Goal: Task Accomplishment & Management: Manage account settings

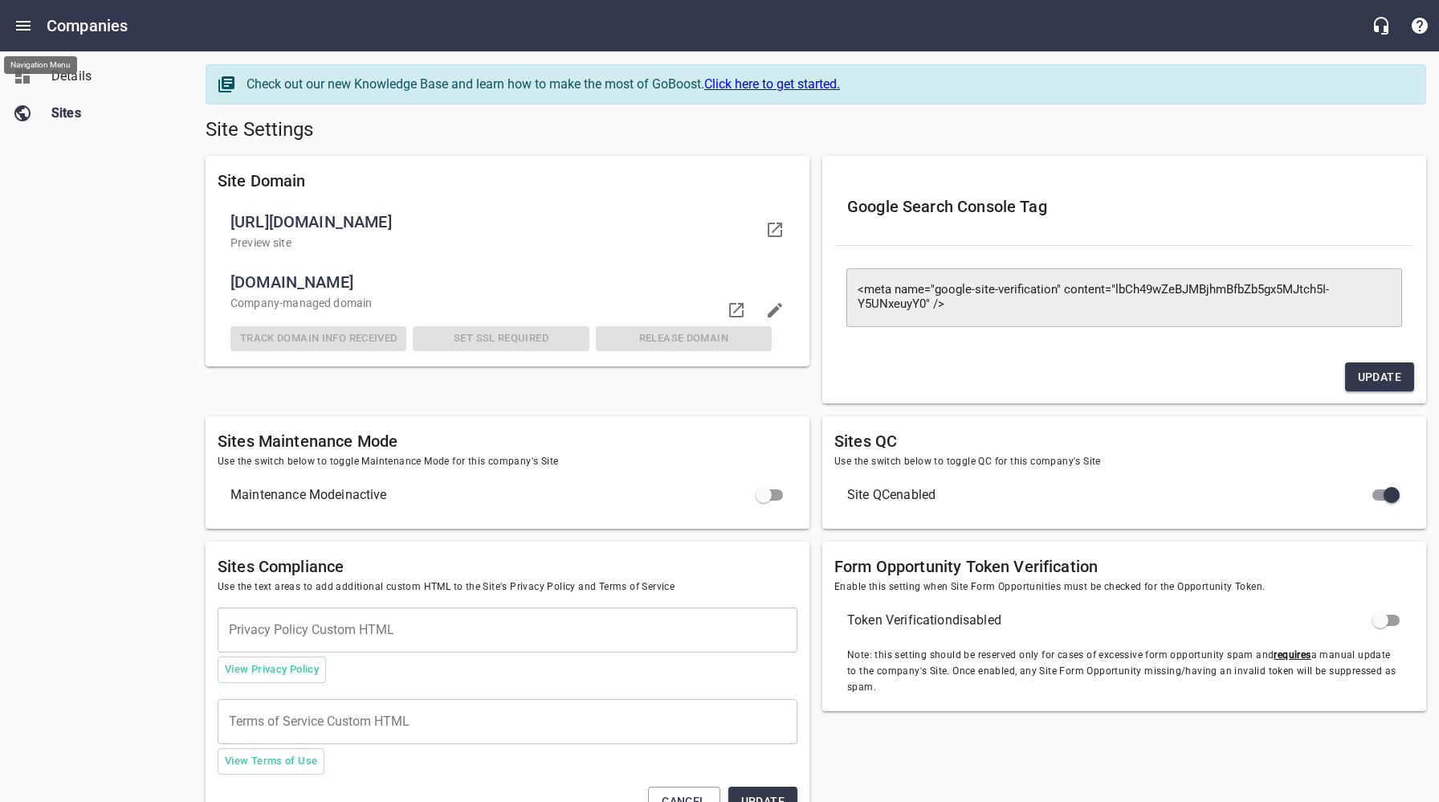
click at [19, 14] on button "Open drawer" at bounding box center [23, 25] width 39 height 39
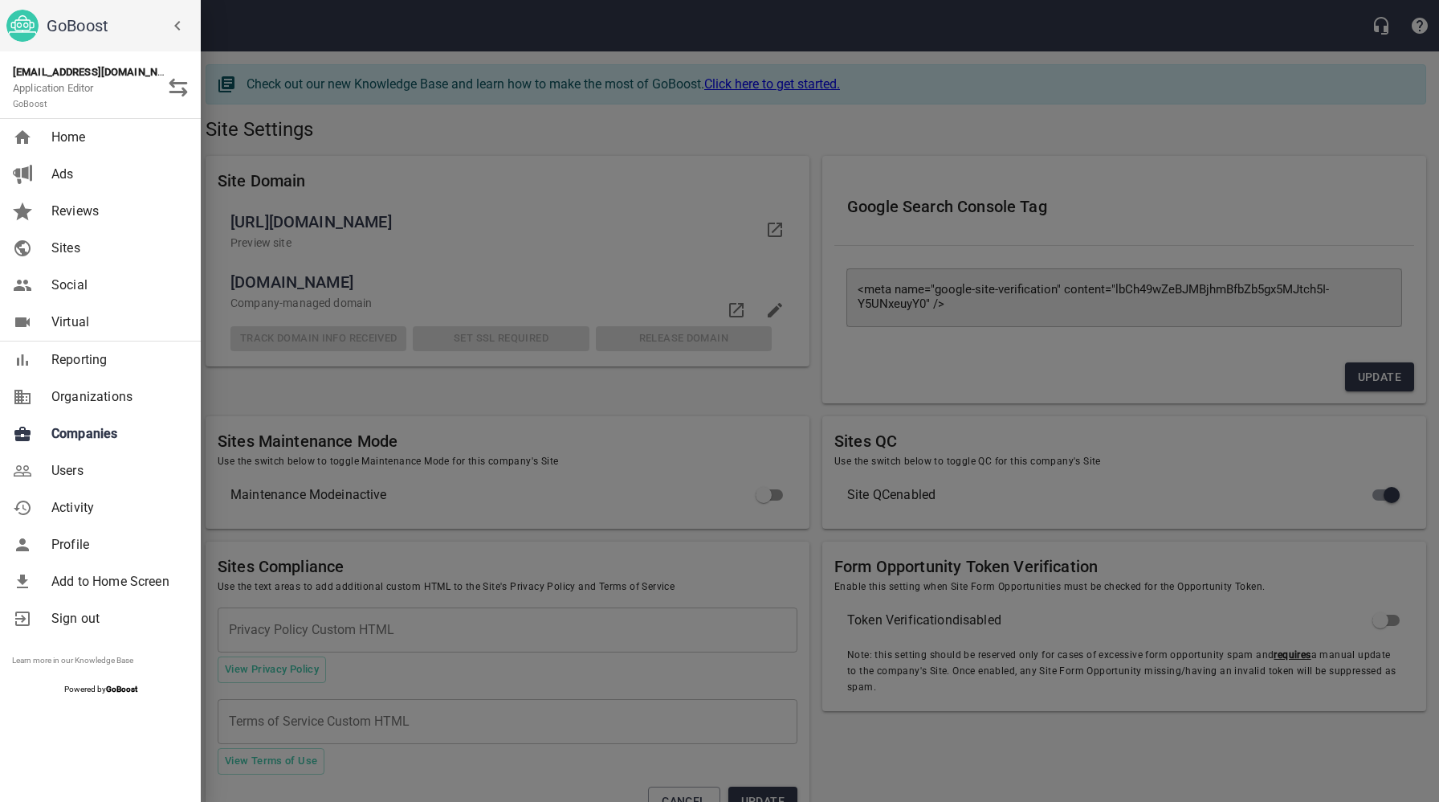
click at [89, 444] on link "Companies" at bounding box center [100, 433] width 201 height 37
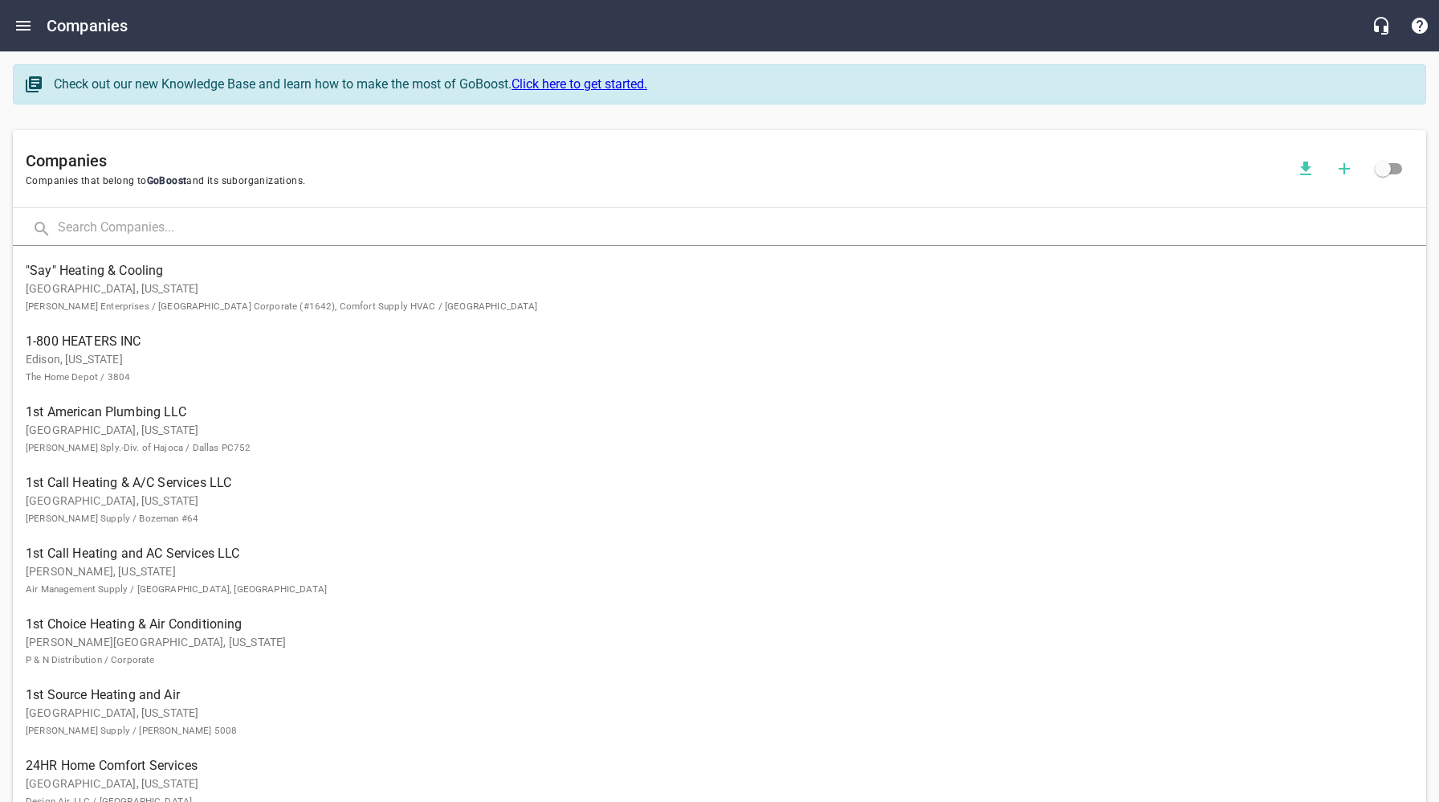
click at [256, 232] on input "text" at bounding box center [742, 228] width 1369 height 35
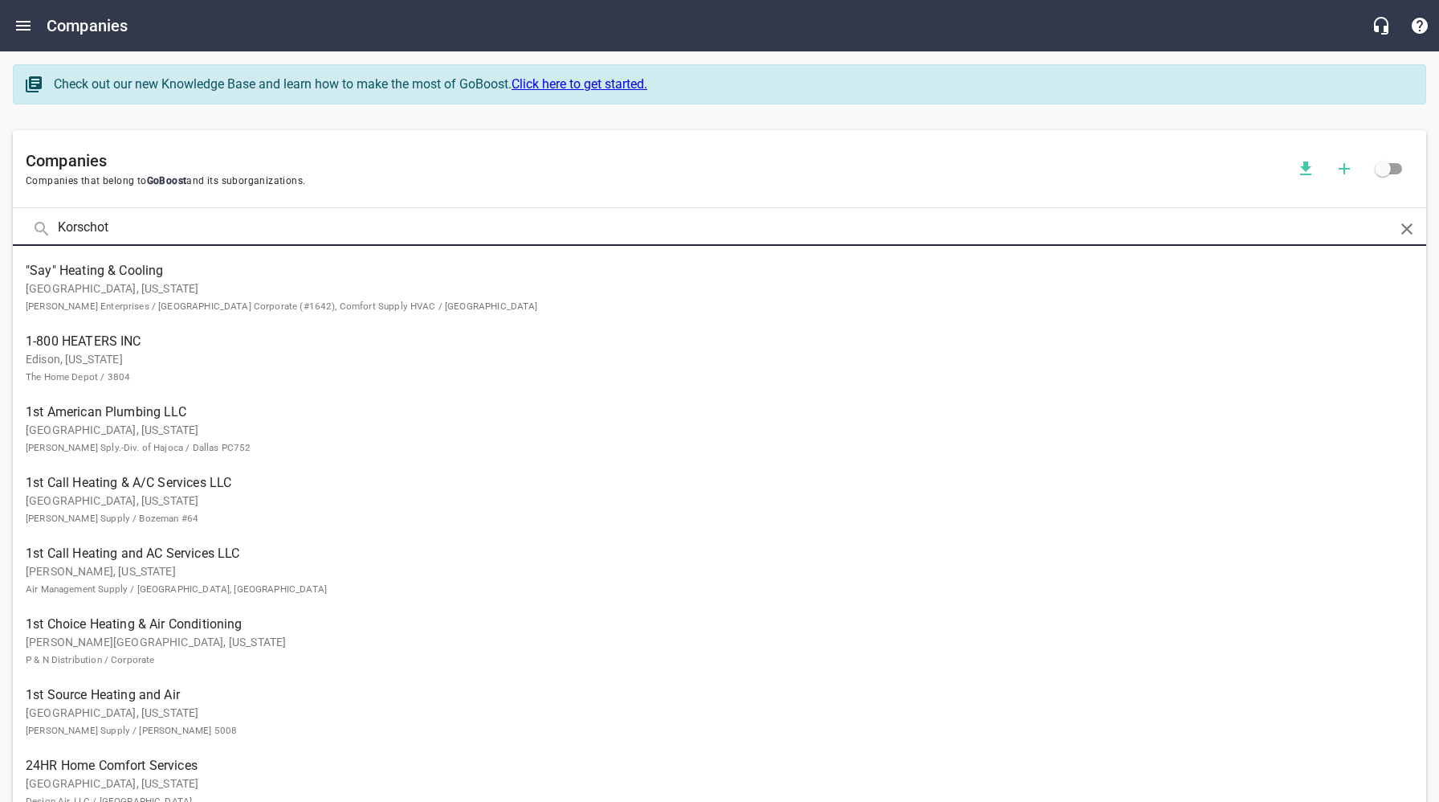
type input "Korschot"
click button at bounding box center [0, 0] width 0 height 0
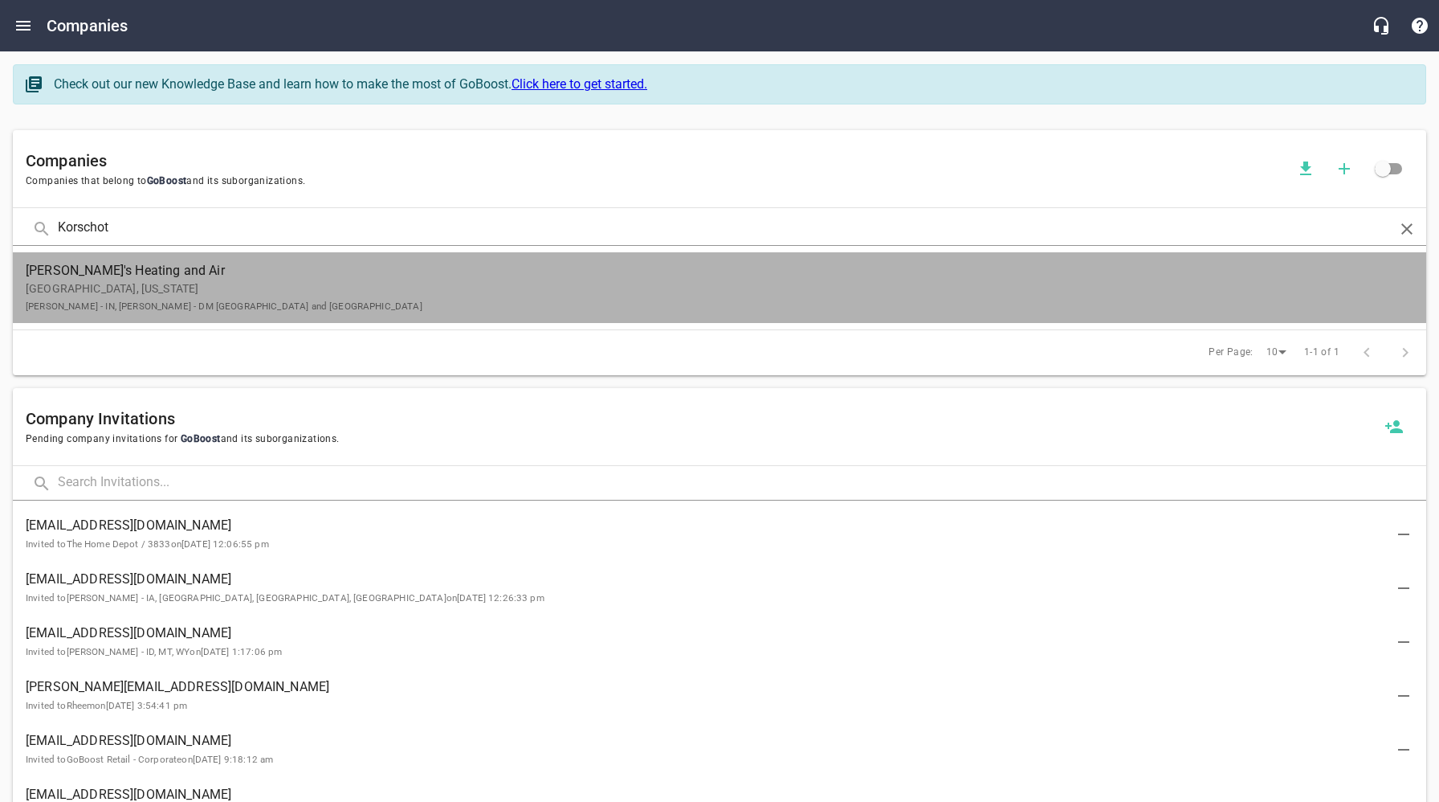
click at [247, 280] on div "[PERSON_NAME]'s Heating and Air Lafayette, [US_STATE] [PERSON_NAME] - IN, [PERS…" at bounding box center [713, 287] width 1375 height 53
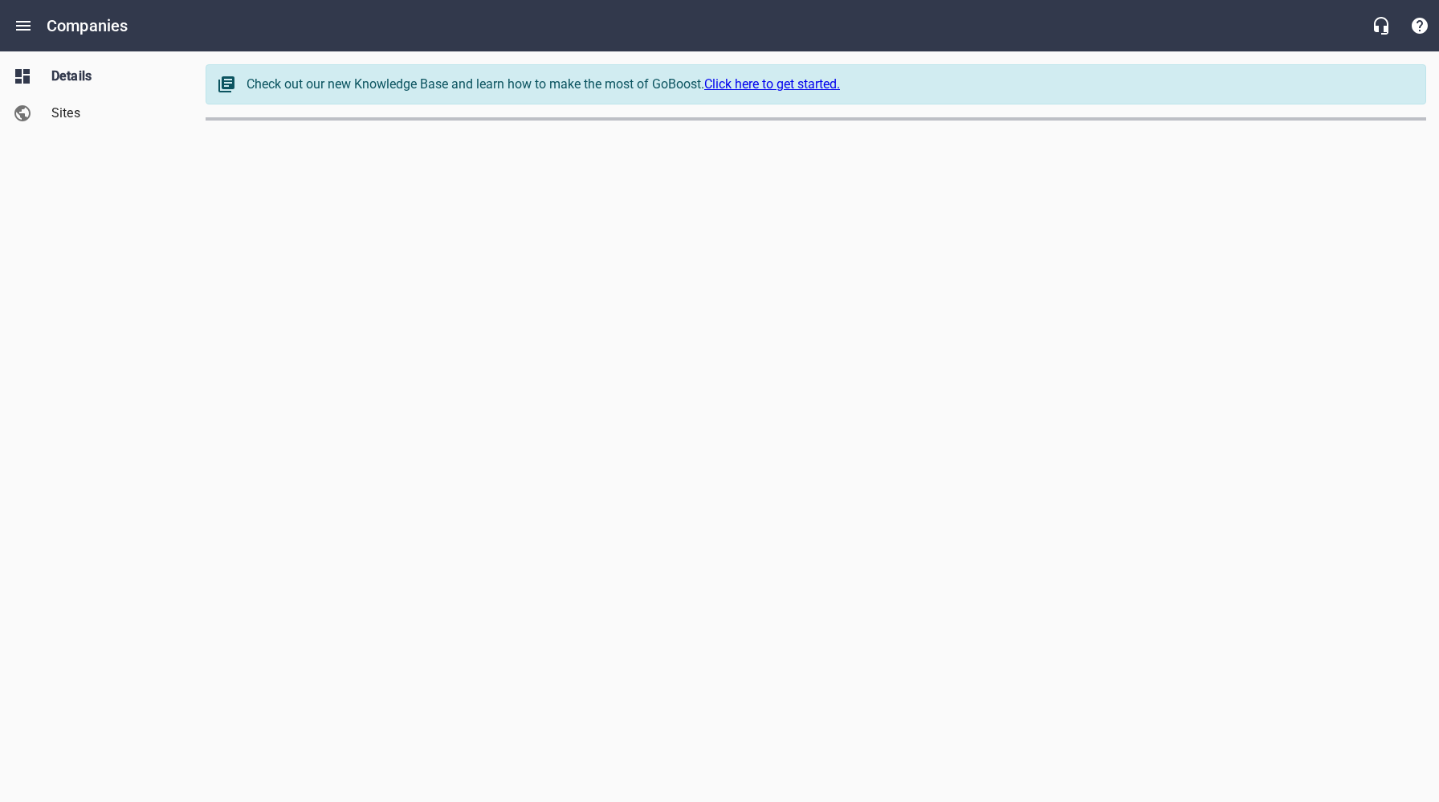
select select "[US_STATE]"
select select "5"
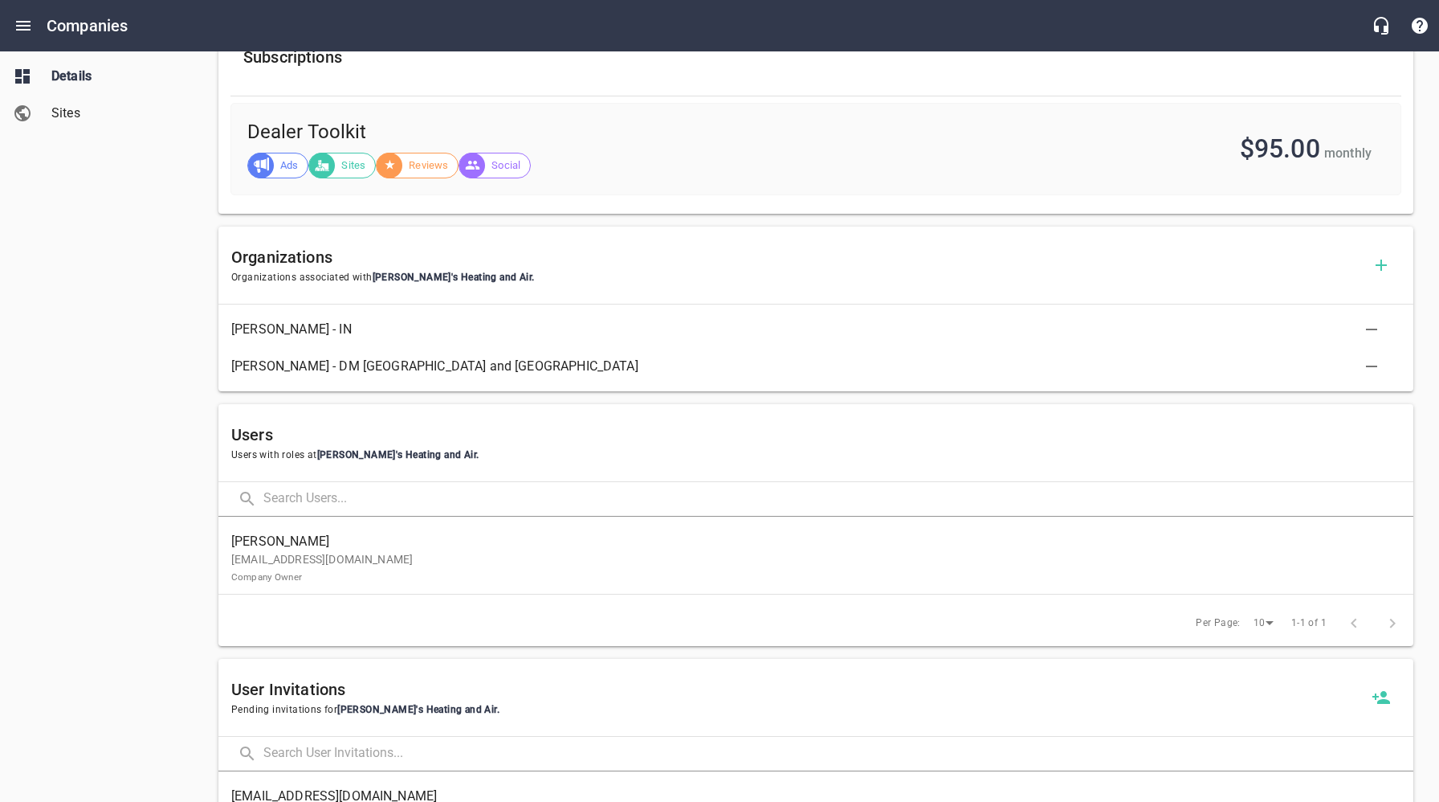
scroll to position [618, 0]
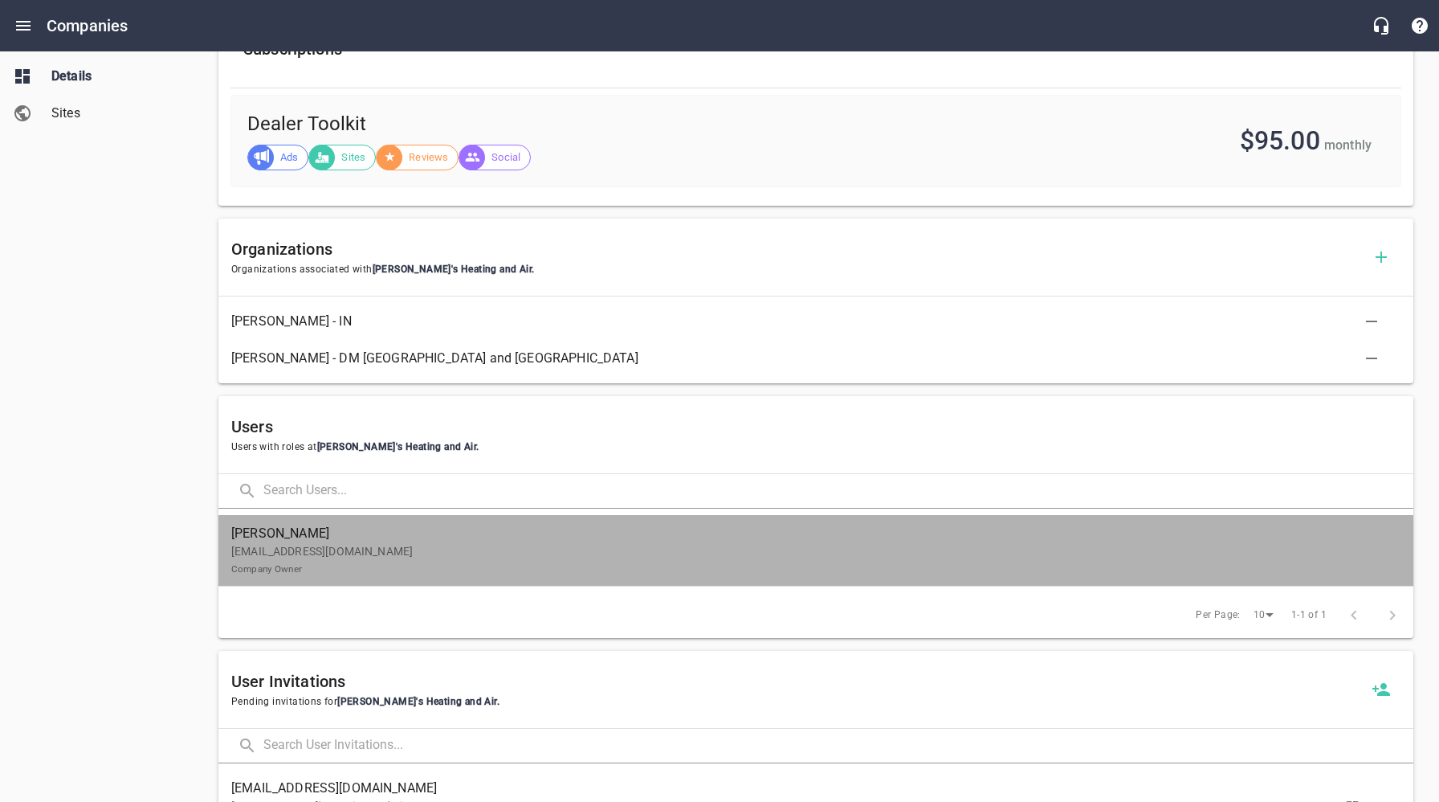
click at [431, 553] on p "[EMAIL_ADDRESS][DOMAIN_NAME] Company Owner" at bounding box center [809, 560] width 1157 height 34
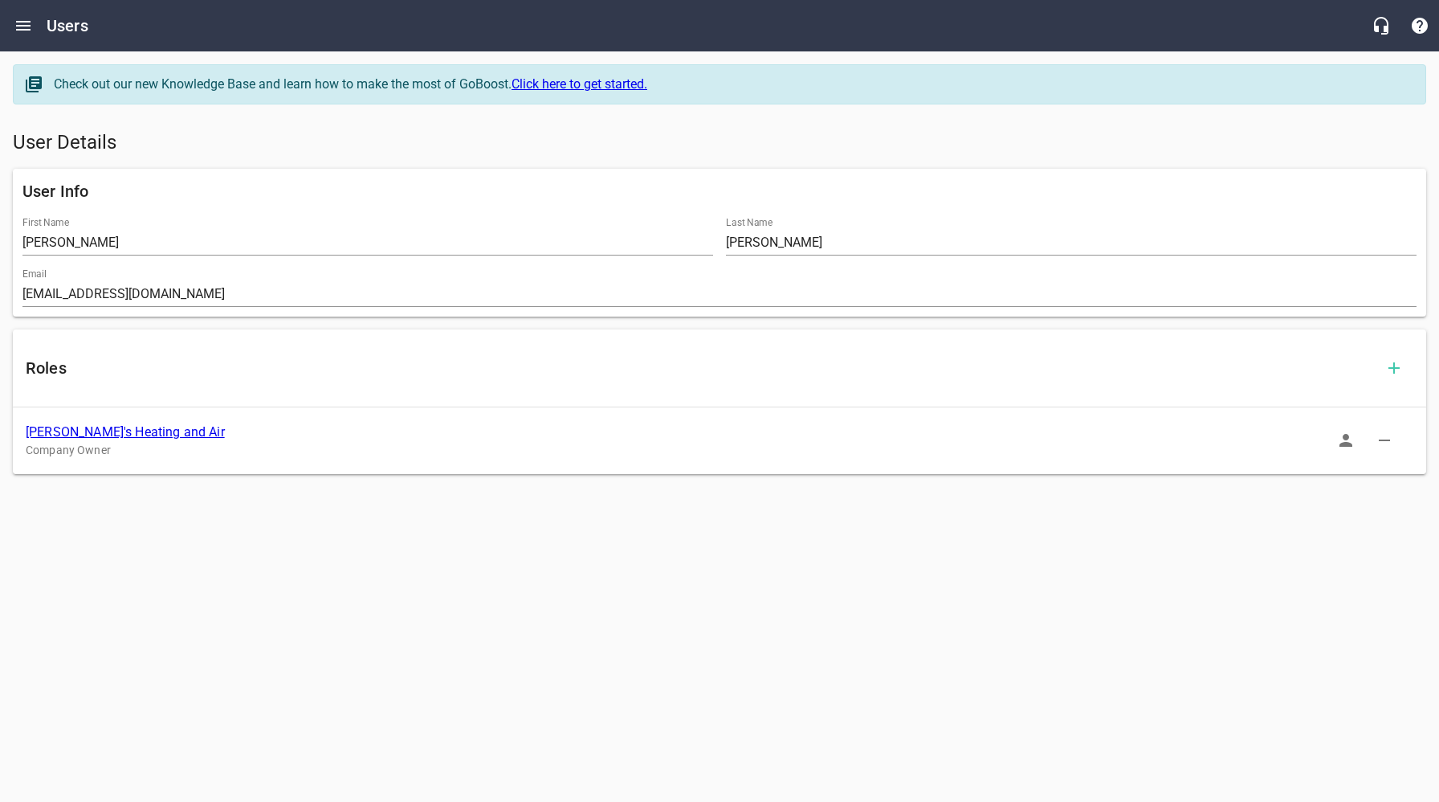
click at [1345, 444] on icon "button" at bounding box center [1346, 440] width 13 height 13
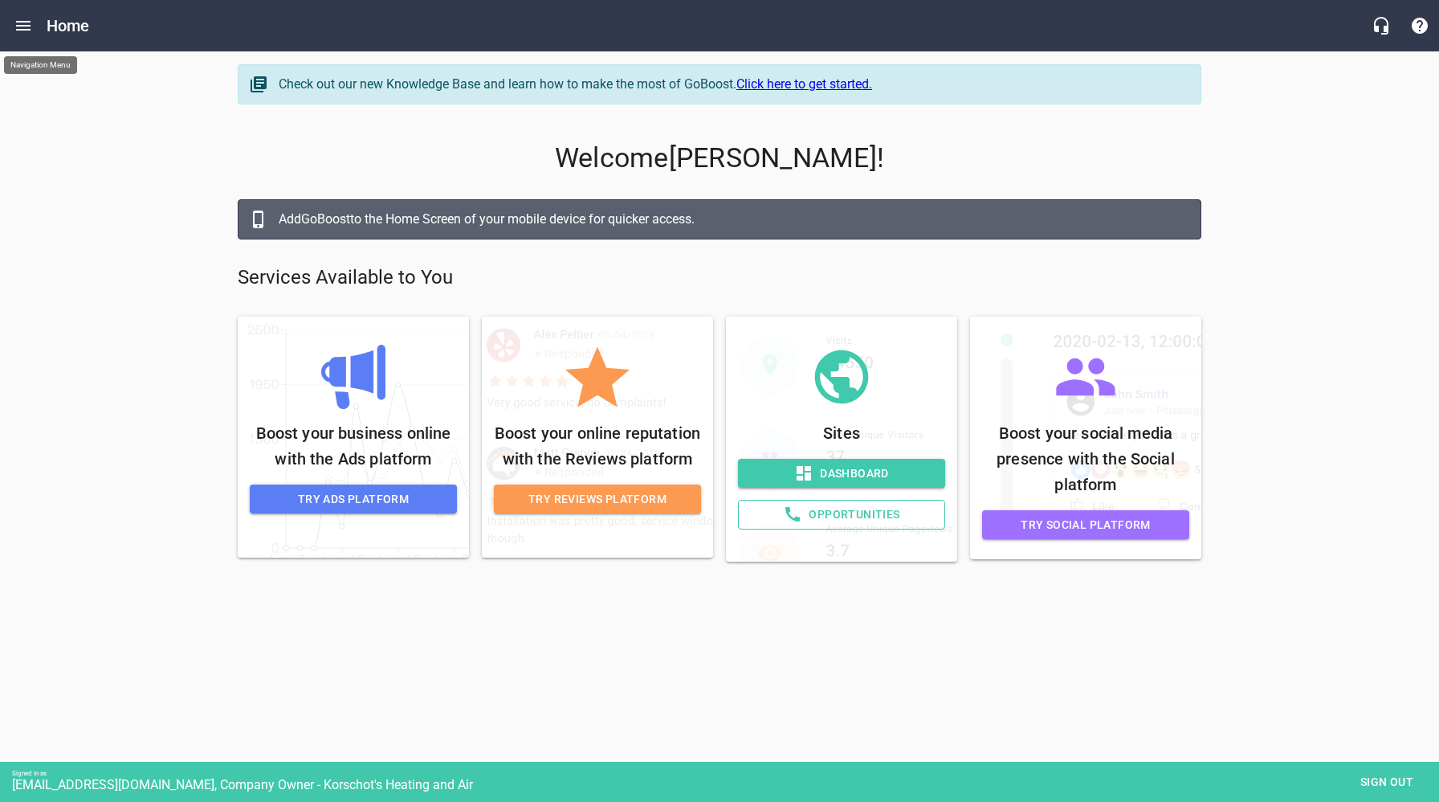
click at [21, 30] on icon "Open drawer" at bounding box center [23, 26] width 14 height 10
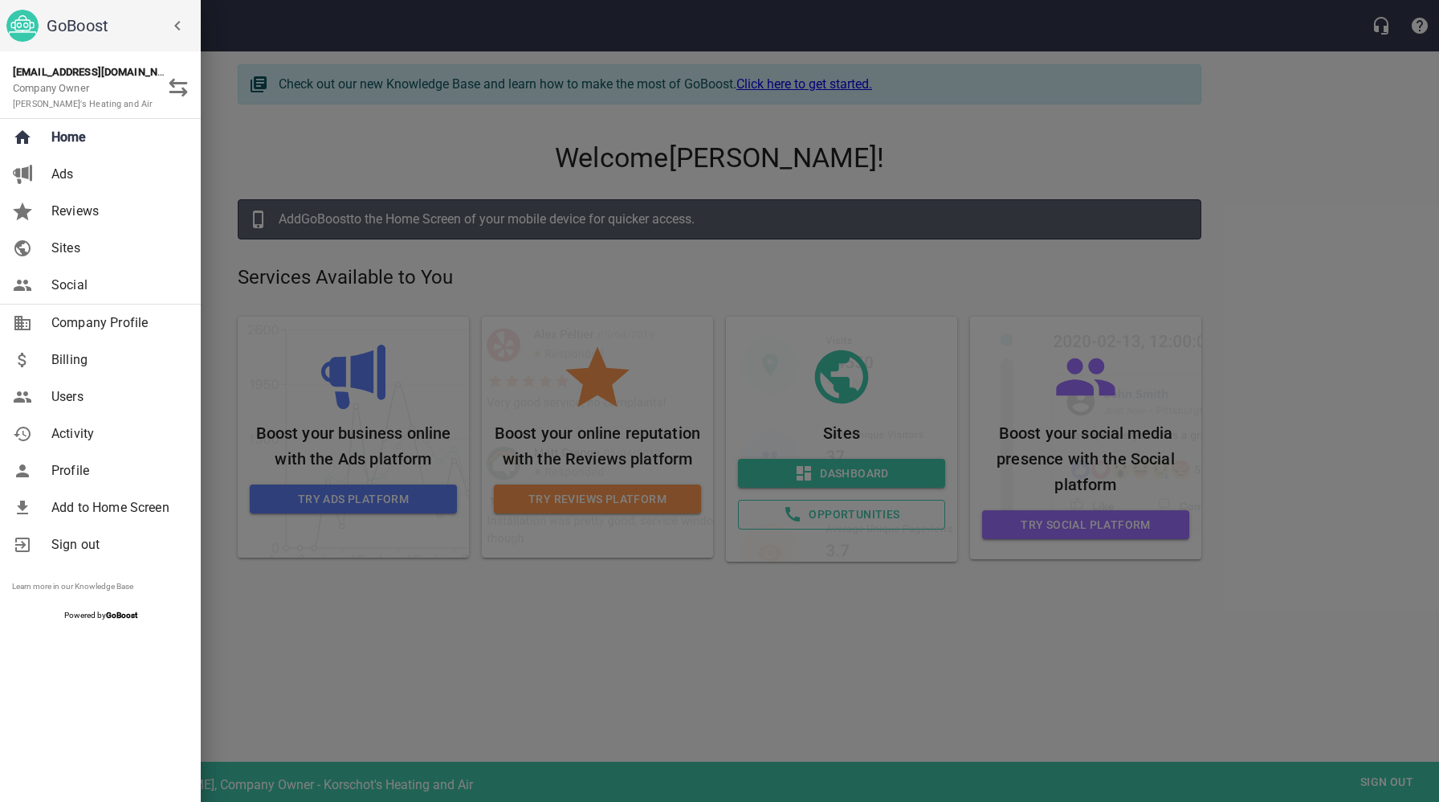
click at [67, 364] on span "Billing" at bounding box center [116, 359] width 130 height 19
